Goal: Task Accomplishment & Management: Use online tool/utility

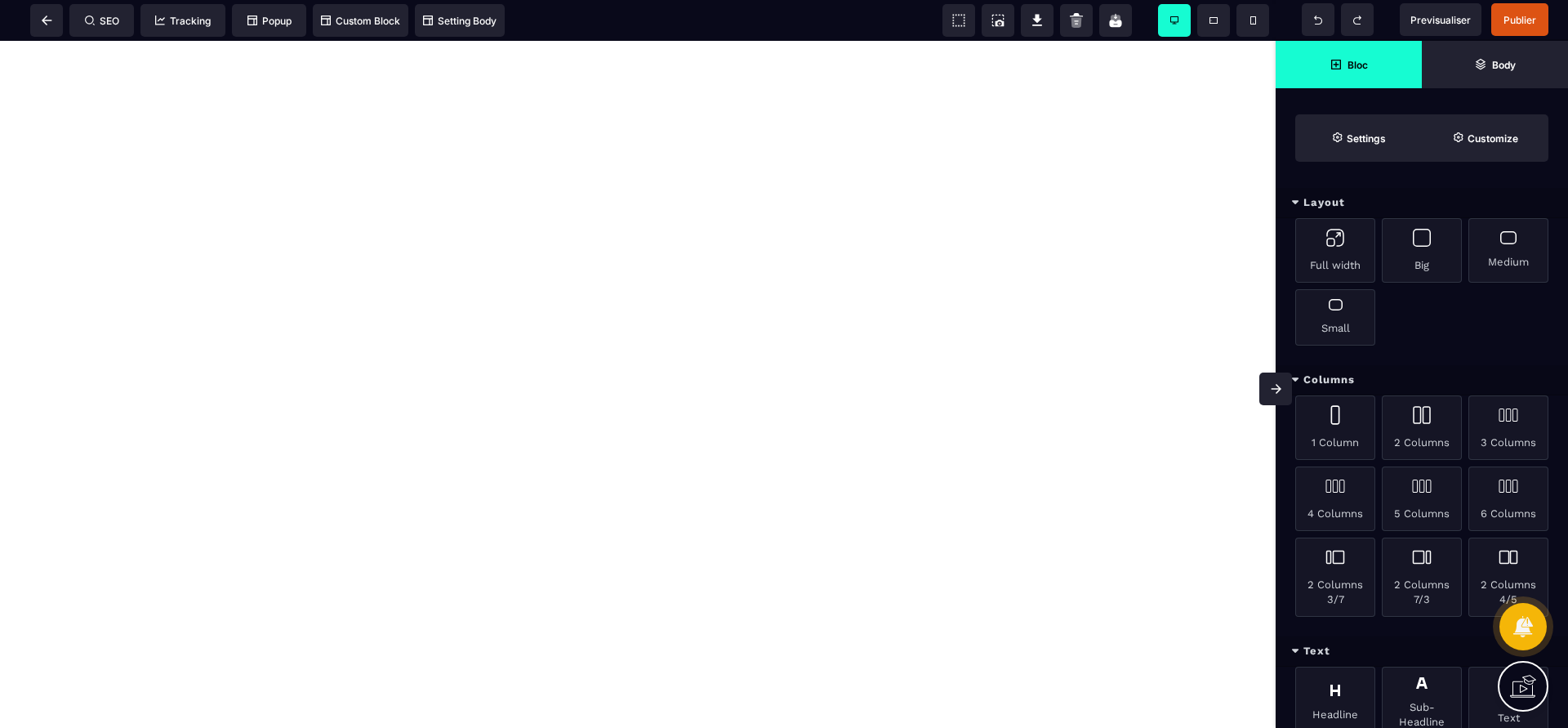
click at [1279, 388] on icon at bounding box center [1276, 389] width 9 height 9
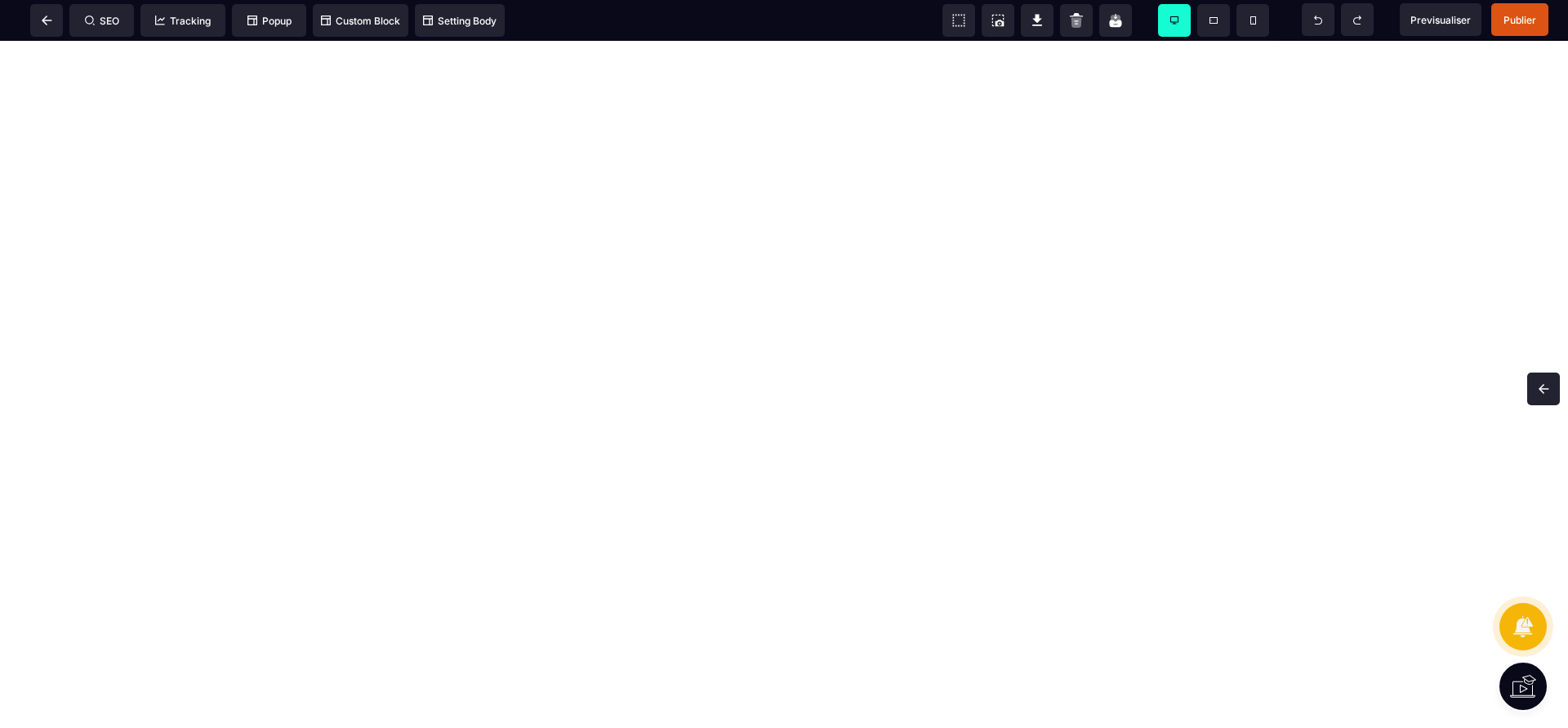
click at [1555, 386] on span at bounding box center [1543, 389] width 33 height 33
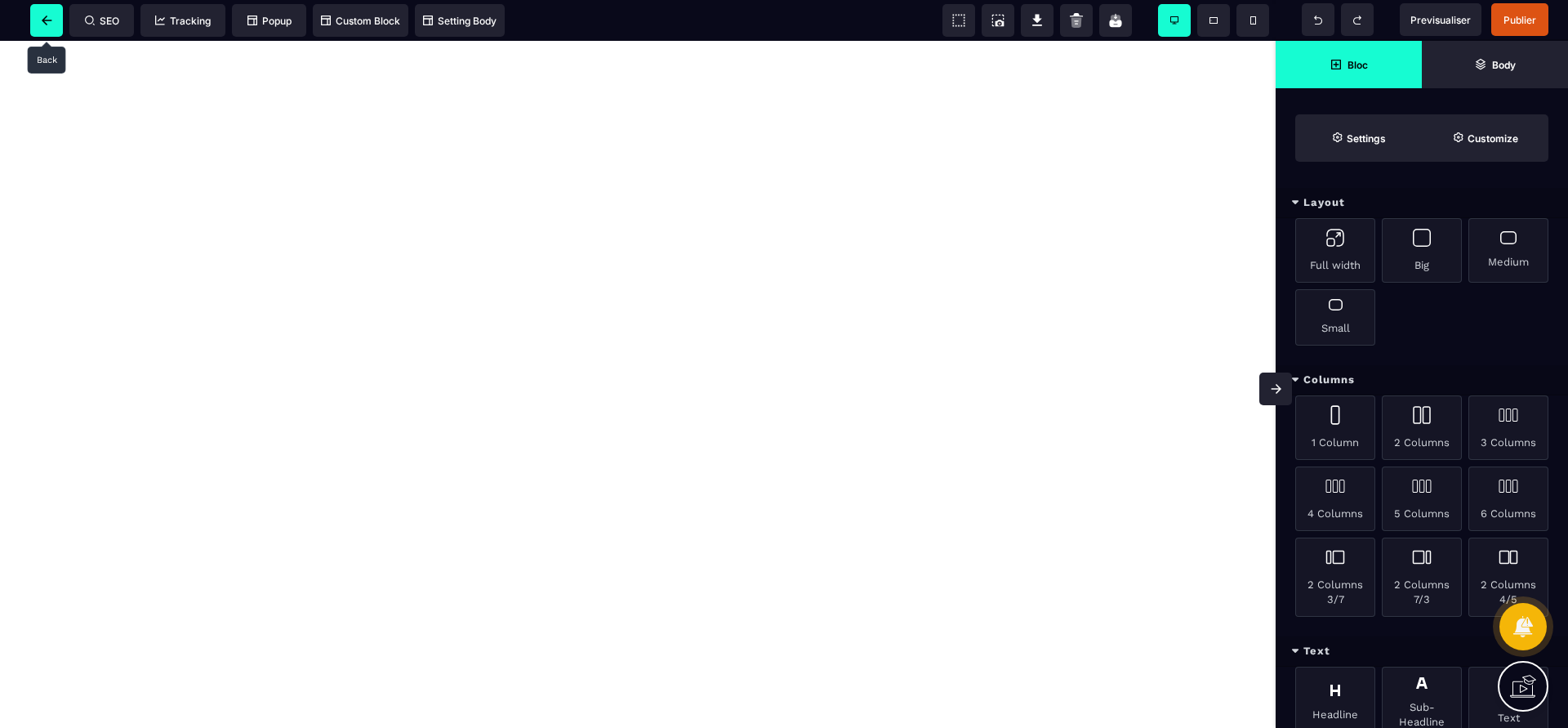
click at [39, 23] on span at bounding box center [46, 20] width 33 height 33
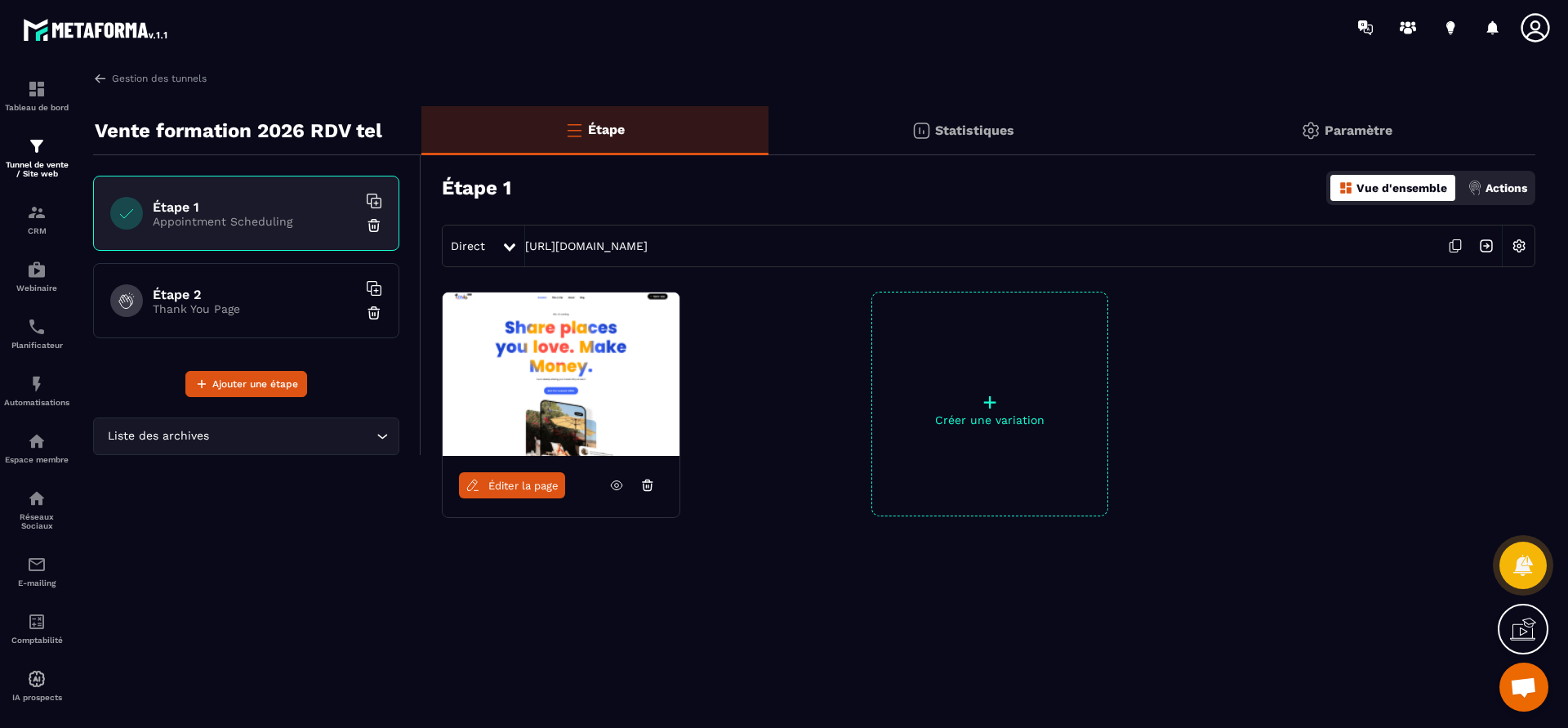
click at [222, 228] on div "Étape 1 Appointment Scheduling" at bounding box center [247, 214] width 306 height 76
click at [641, 484] on icon at bounding box center [648, 486] width 15 height 15
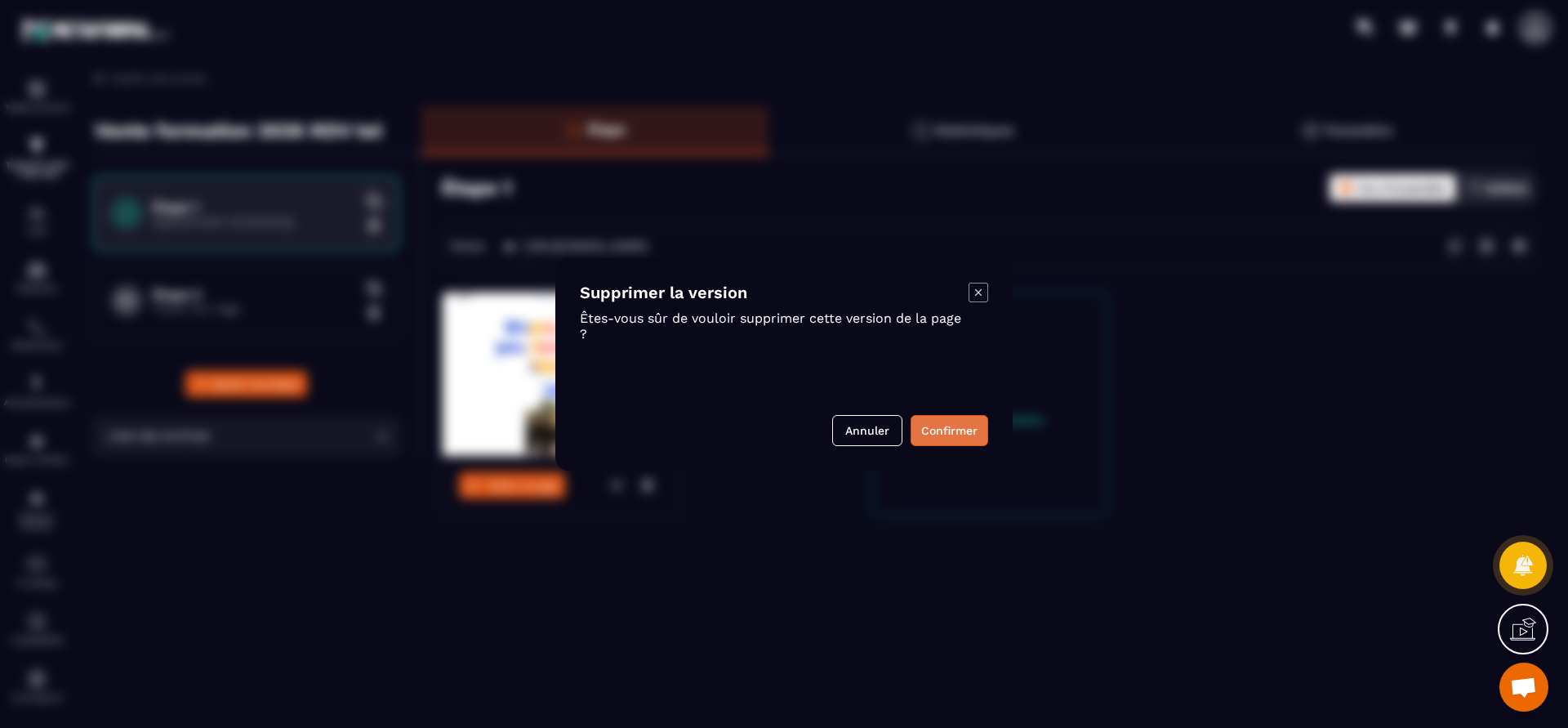
click at [925, 437] on button "Confirmer" at bounding box center [950, 430] width 78 height 31
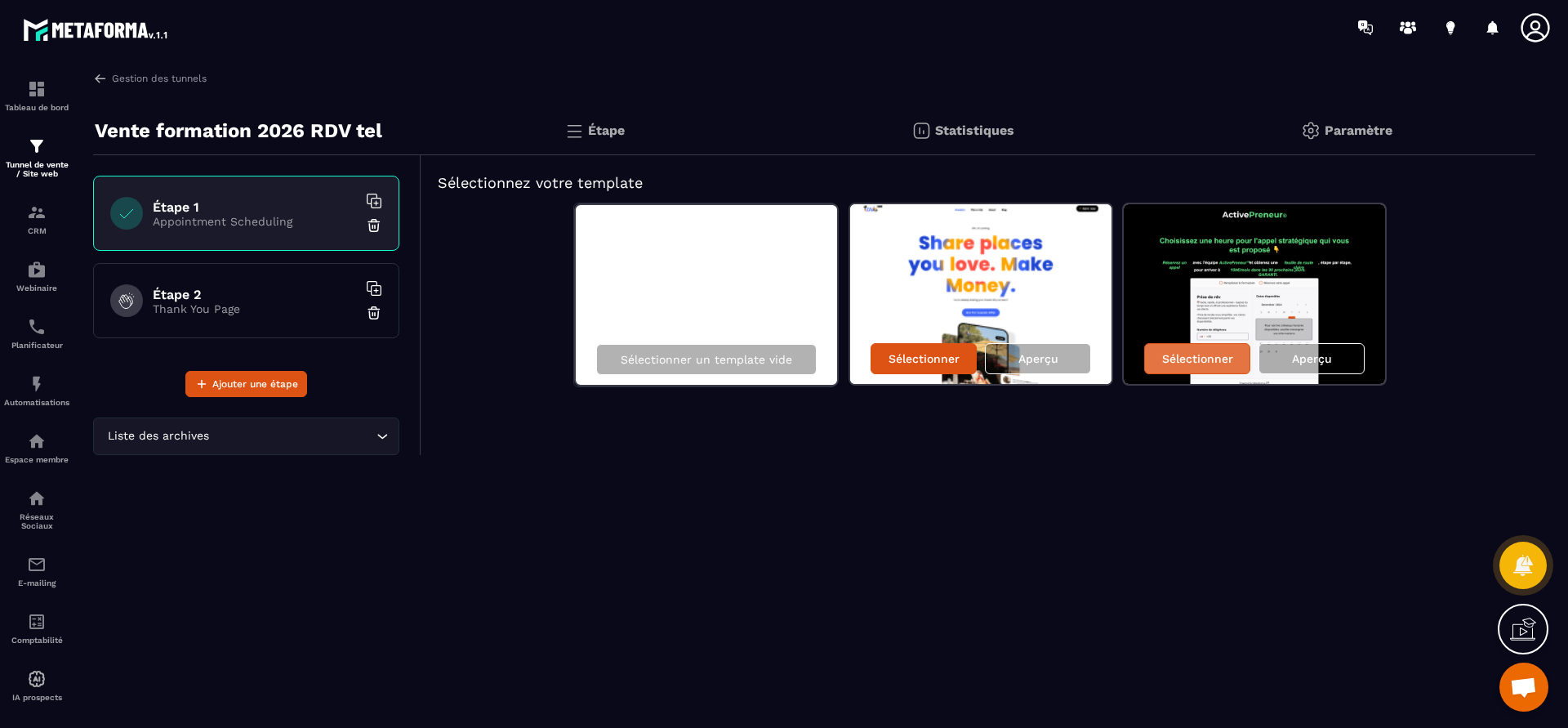
click at [1224, 352] on p "Sélectionner" at bounding box center [1198, 358] width 71 height 13
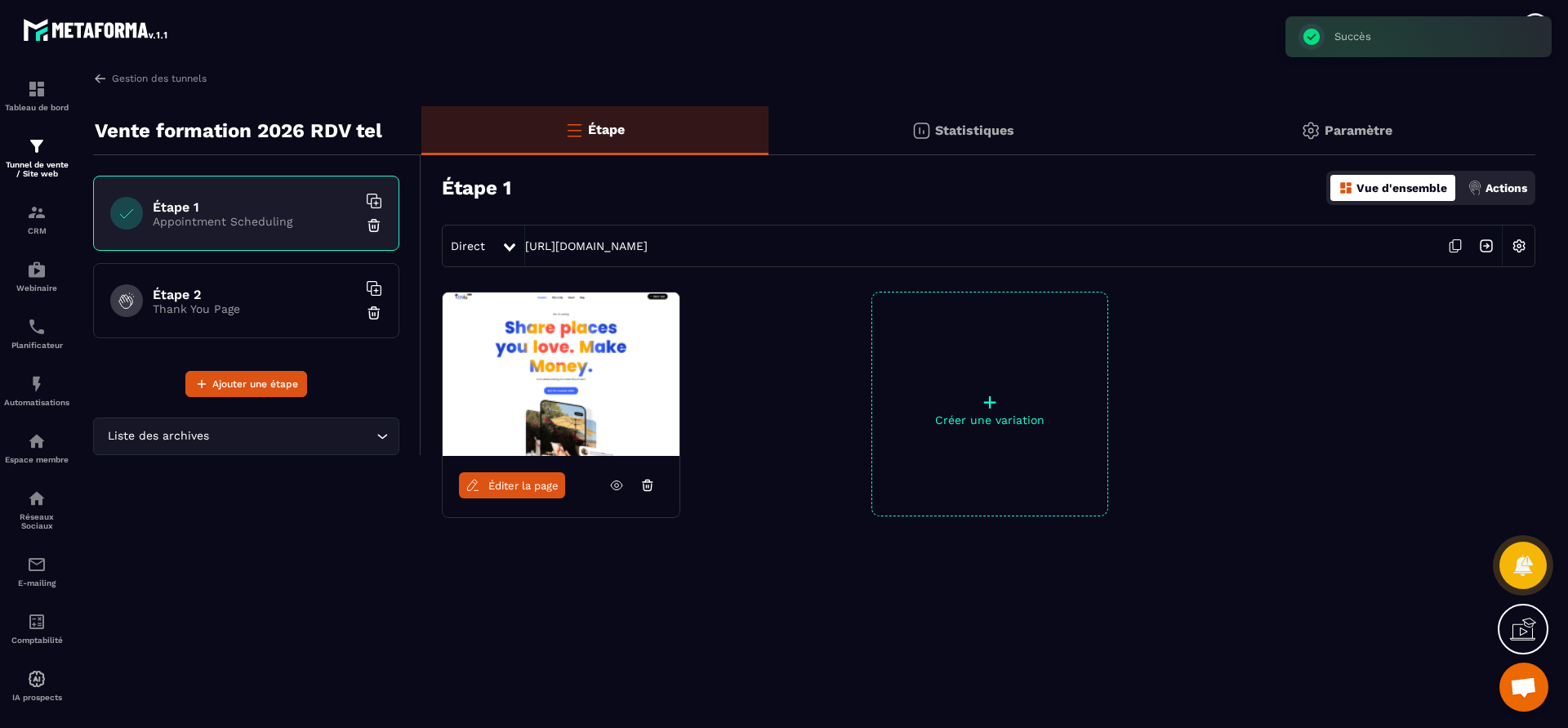
click at [522, 488] on span "Éditer la page" at bounding box center [524, 485] width 70 height 12
